Goal: Find specific page/section: Find specific page/section

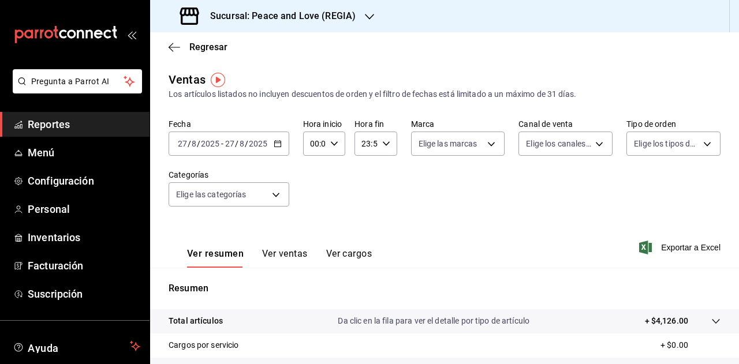
click at [353, 9] on h3 "Sucursal: Peace and Love (REGIA)" at bounding box center [278, 16] width 155 height 14
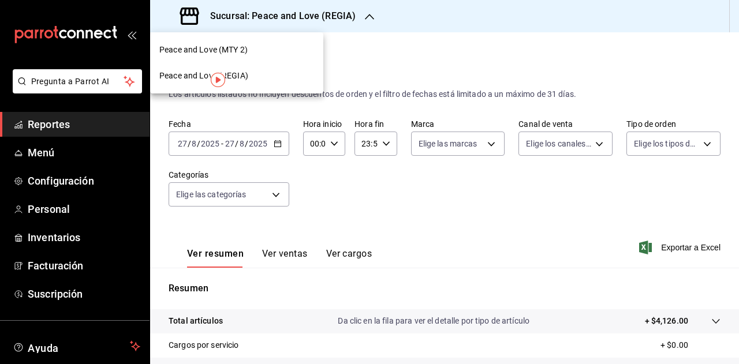
click at [249, 49] on div "Peace and Love (MTY 2)" at bounding box center [236, 50] width 155 height 12
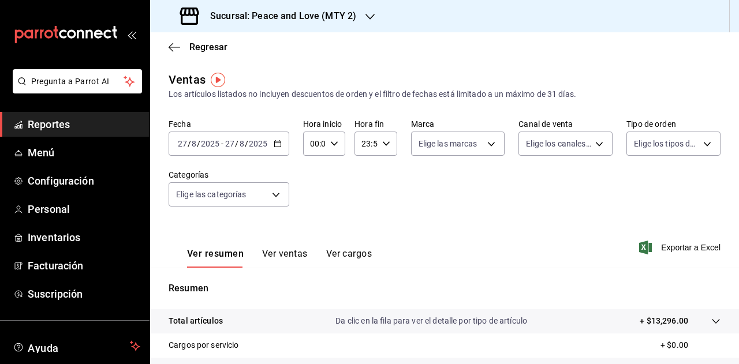
click at [316, 18] on h3 "Sucursal: Peace and Love (MTY 2)" at bounding box center [278, 16] width 155 height 14
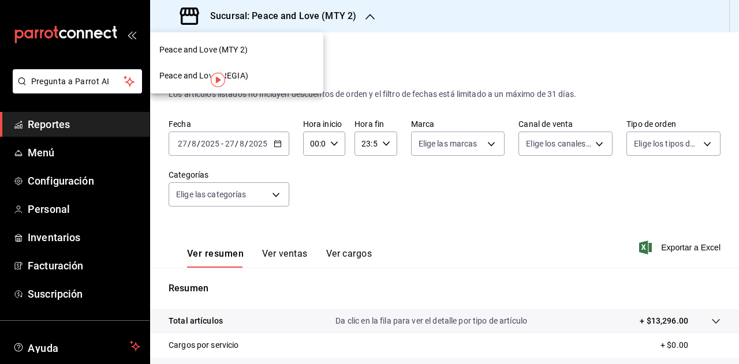
click at [258, 82] on div "Peace and Love (REGIA)" at bounding box center [236, 76] width 173 height 26
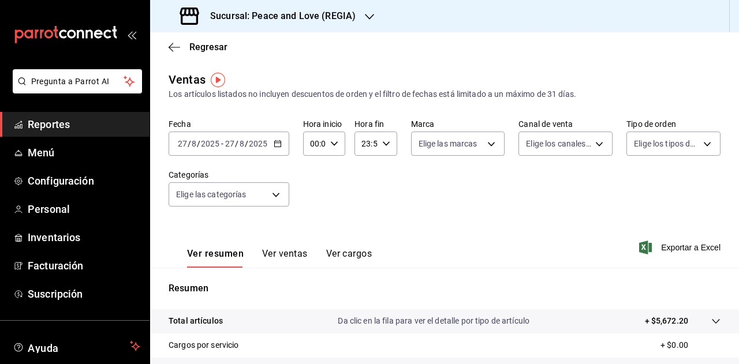
click at [359, 17] on div "Sucursal: Peace and Love (REGIA)" at bounding box center [268, 16] width 219 height 32
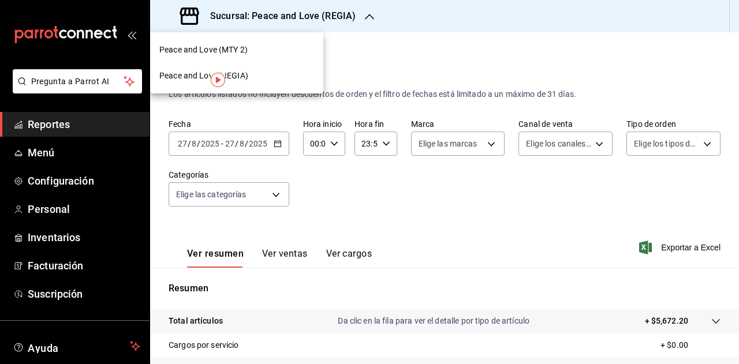
click at [272, 52] on div "Peace and Love (MTY 2)" at bounding box center [236, 50] width 155 height 12
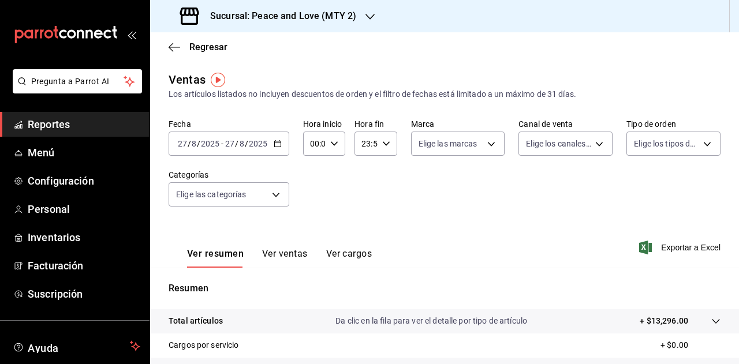
click at [358, 13] on div "Sucursal: Peace and Love (MTY 2)" at bounding box center [269, 16] width 220 height 32
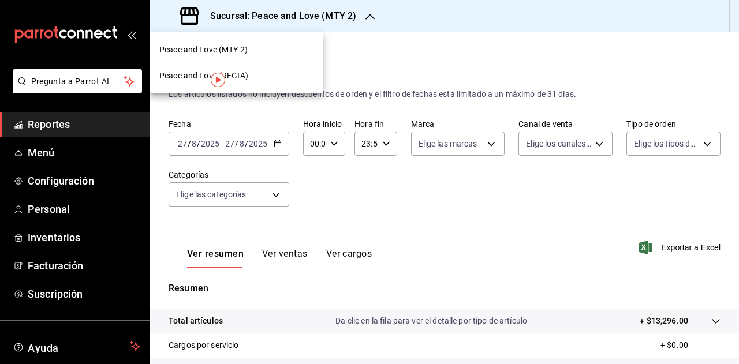
click at [480, 27] on div at bounding box center [369, 182] width 739 height 364
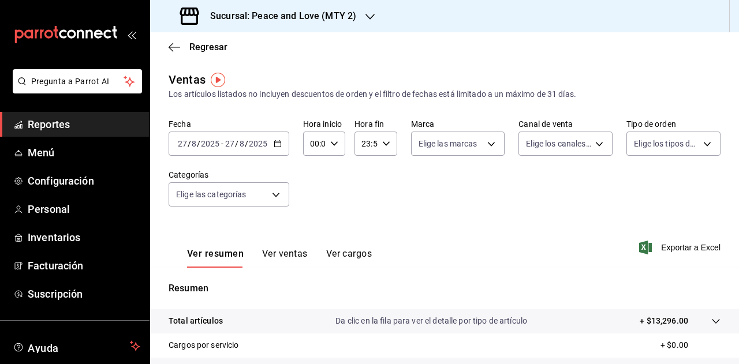
click at [549, 261] on div "Ver resumen Ver ventas Ver cargos Exportar a Excel" at bounding box center [444, 243] width 589 height 47
click at [353, 14] on h3 "Sucursal: Peace and Love (MTY 2)" at bounding box center [278, 16] width 155 height 14
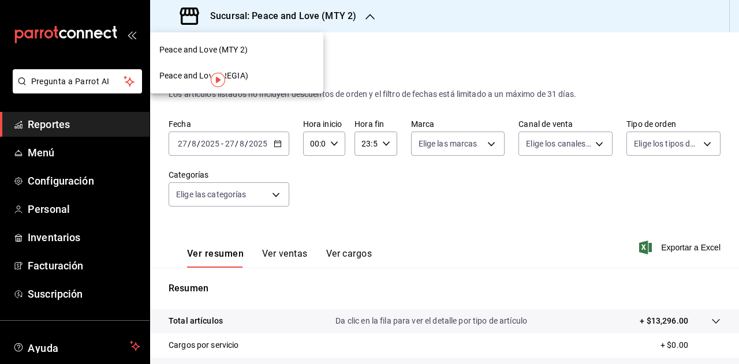
click at [246, 77] on span "Peace and Love (REGIA)" at bounding box center [203, 76] width 89 height 12
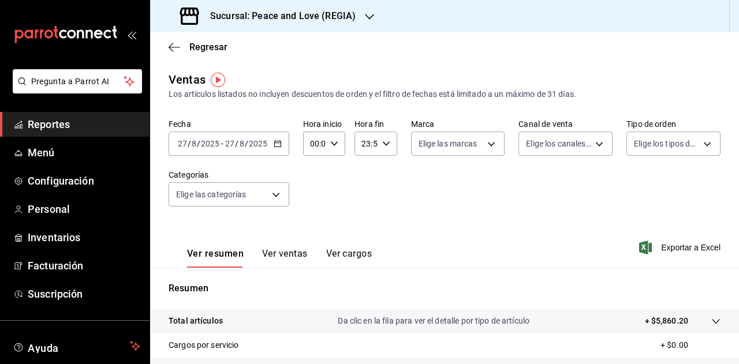
click at [365, 15] on icon "button" at bounding box center [369, 16] width 9 height 9
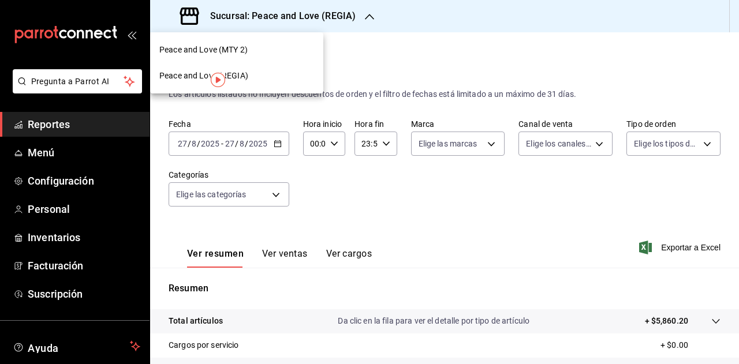
click at [235, 49] on span "Peace and Love (MTY 2)" at bounding box center [203, 50] width 88 height 12
